Goal: Task Accomplishment & Management: Complete application form

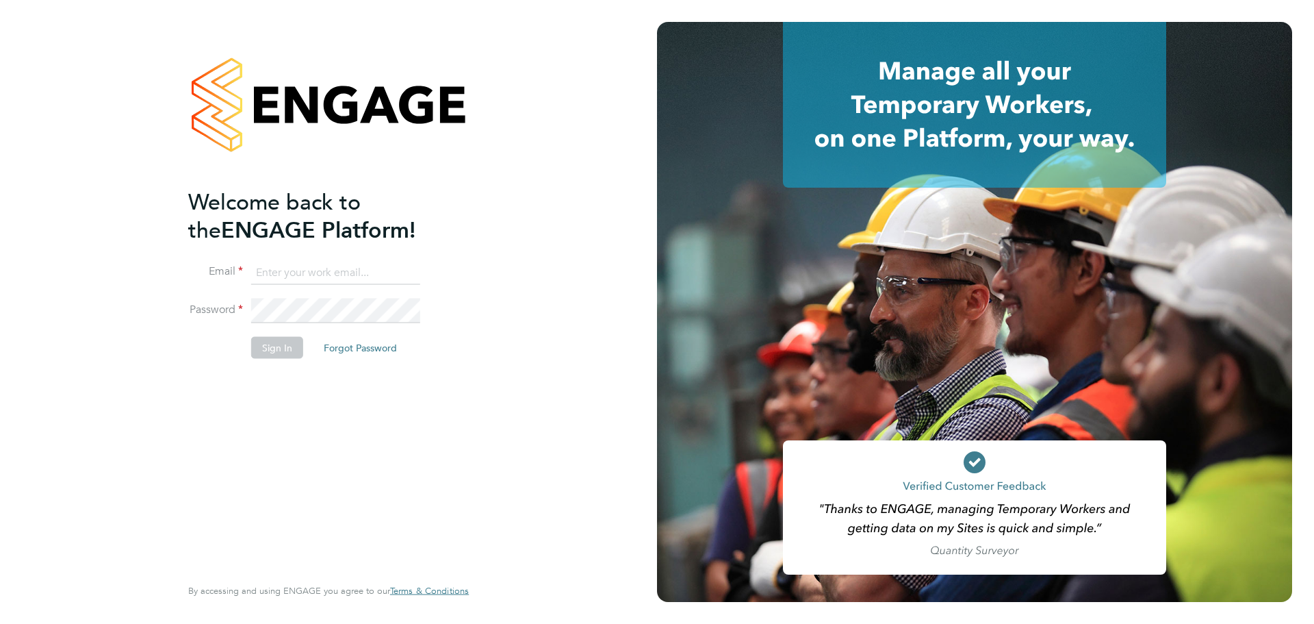
type input "lourenco.dias@yahoo.co.uk"
click at [276, 348] on button "Sign In" at bounding box center [277, 348] width 52 height 22
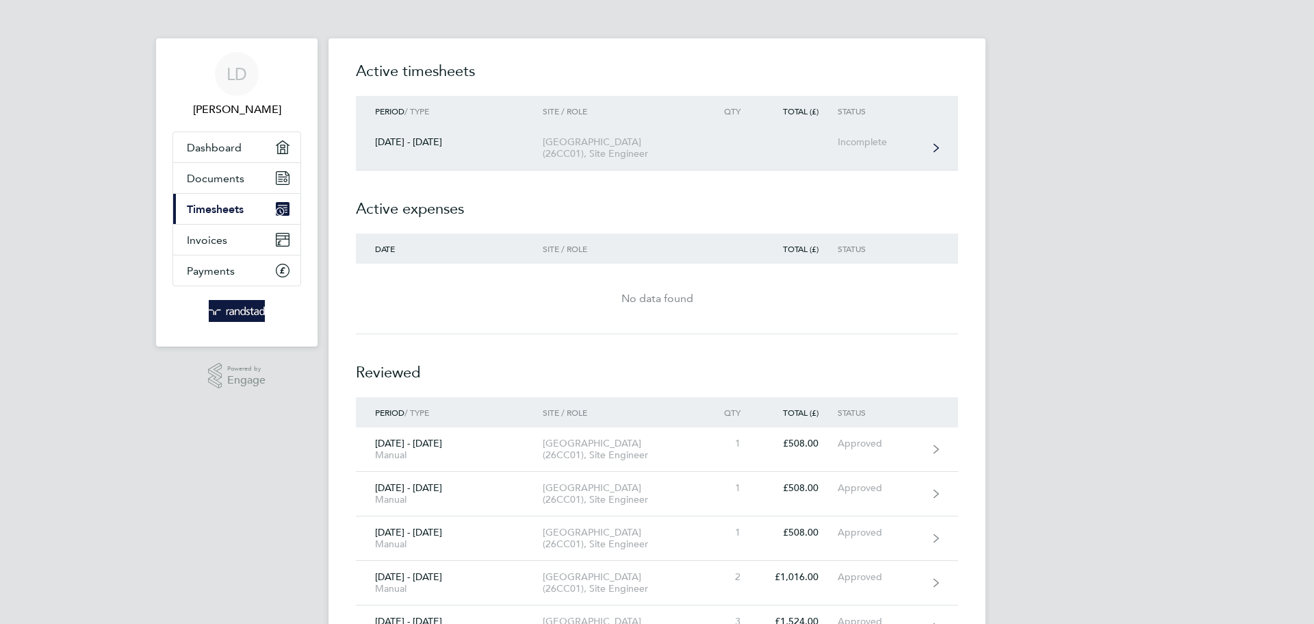
click at [866, 140] on div "Incomplete" at bounding box center [880, 142] width 84 height 12
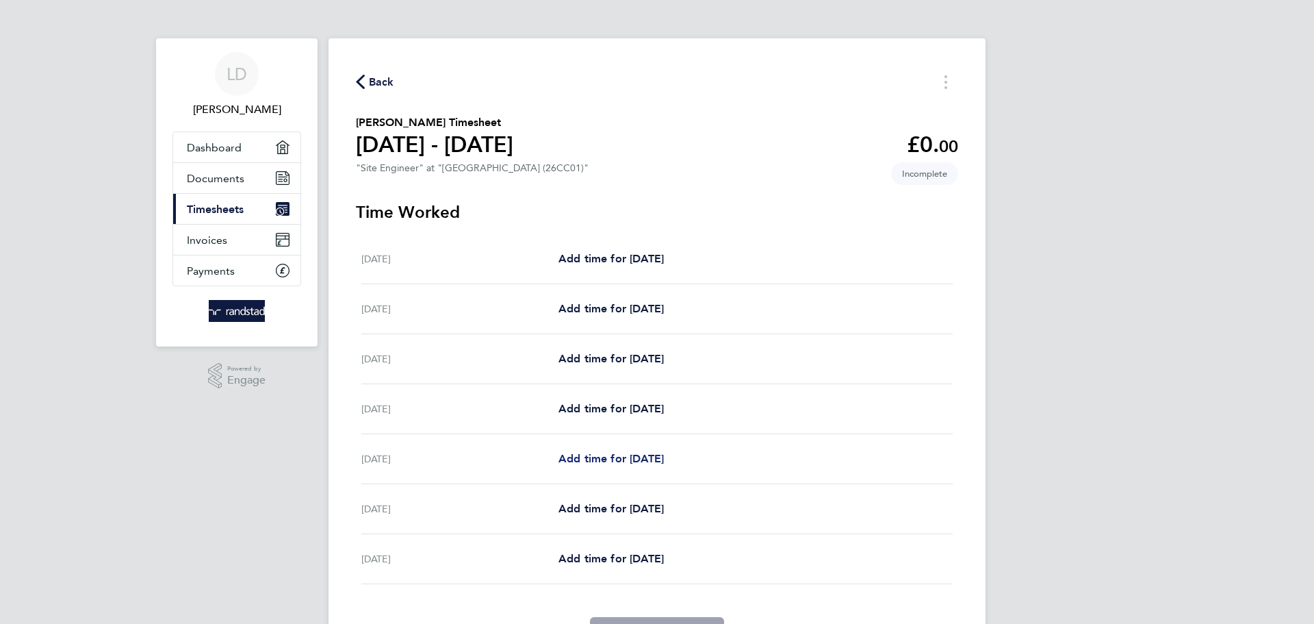
click at [611, 459] on span "Add time for [DATE]" at bounding box center [610, 458] width 105 height 13
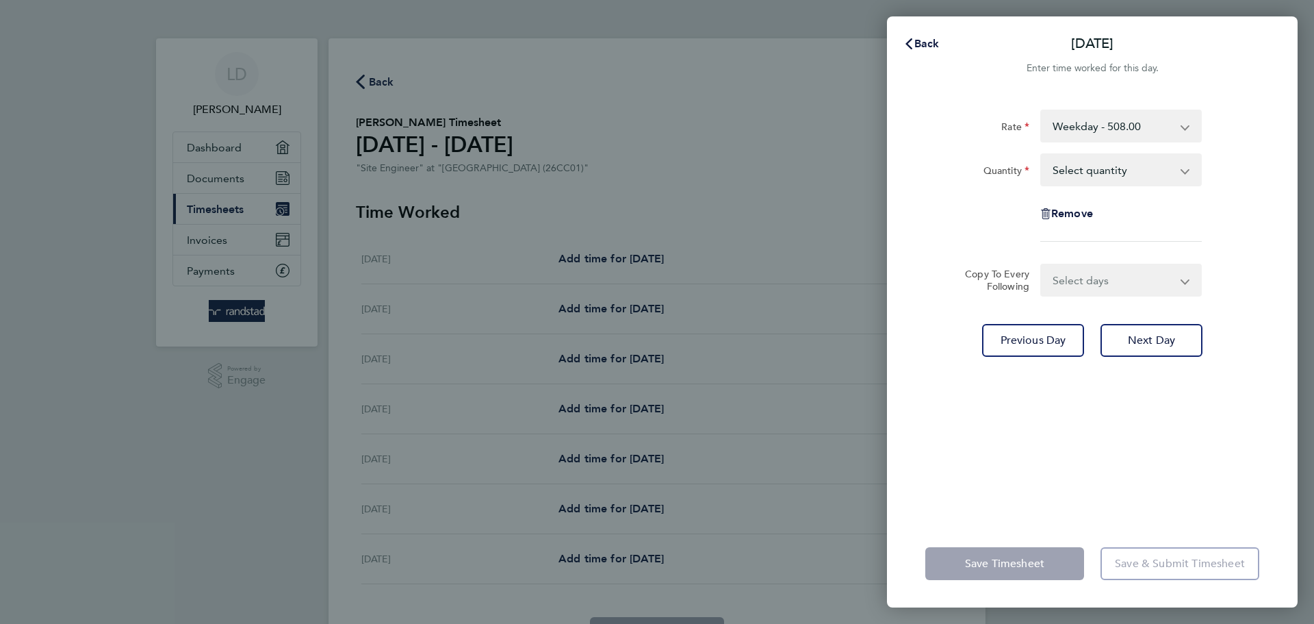
click at [1189, 172] on app-icon-cross-button at bounding box center [1192, 170] width 16 height 30
click at [1131, 175] on select "Select quantity 0.5 1" at bounding box center [1113, 170] width 142 height 30
select select "1"
click at [1042, 155] on select "Select quantity 0.5 1" at bounding box center [1113, 170] width 142 height 30
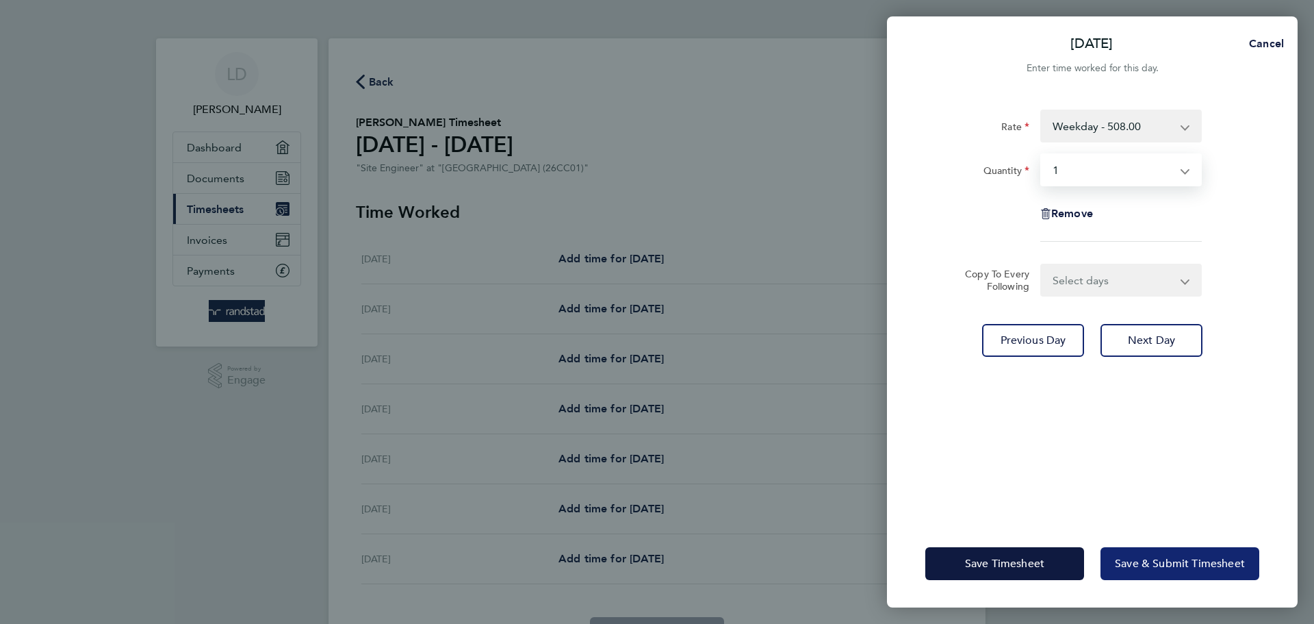
click at [1146, 558] on span "Save & Submit Timesheet" at bounding box center [1180, 563] width 130 height 14
